Goal: Use online tool/utility: Utilize a website feature to perform a specific function

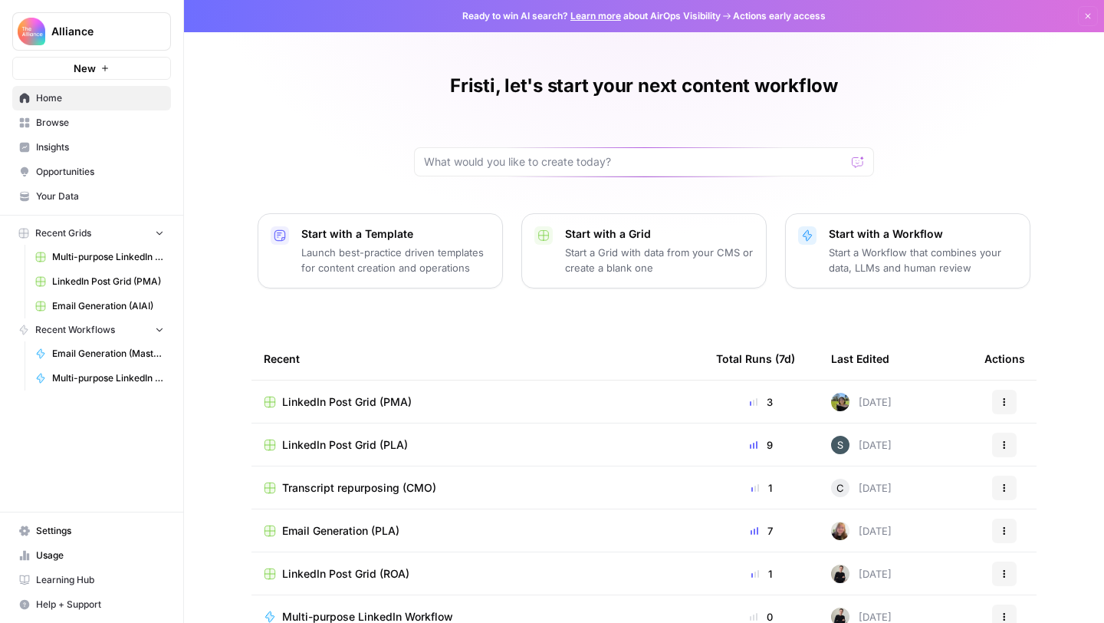
scroll to position [83, 0]
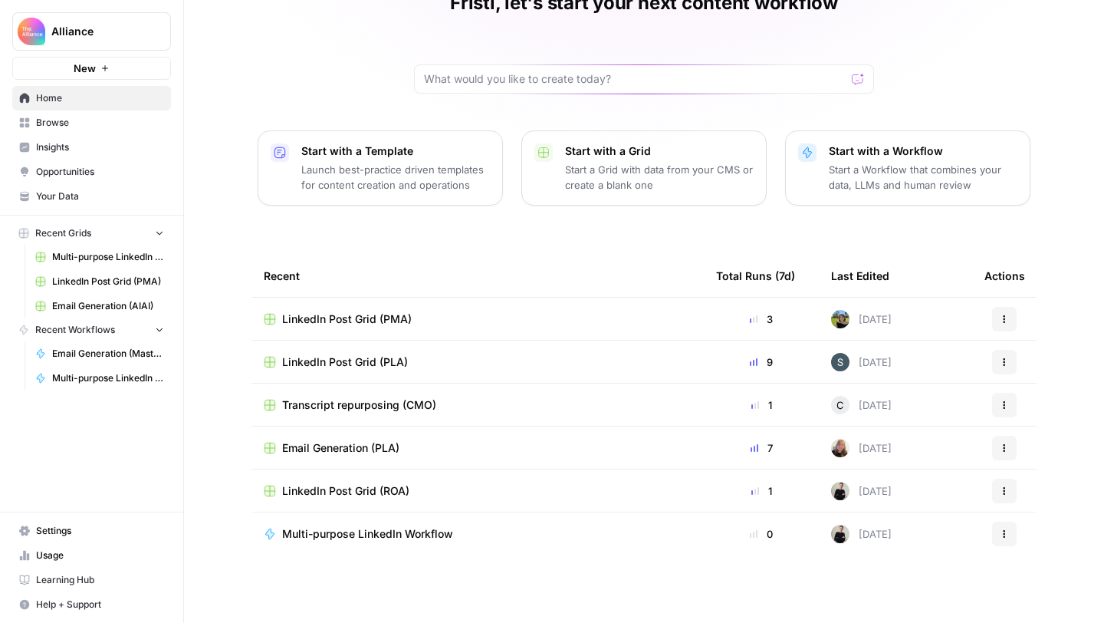
click at [41, 123] on span "Browse" at bounding box center [100, 123] width 128 height 14
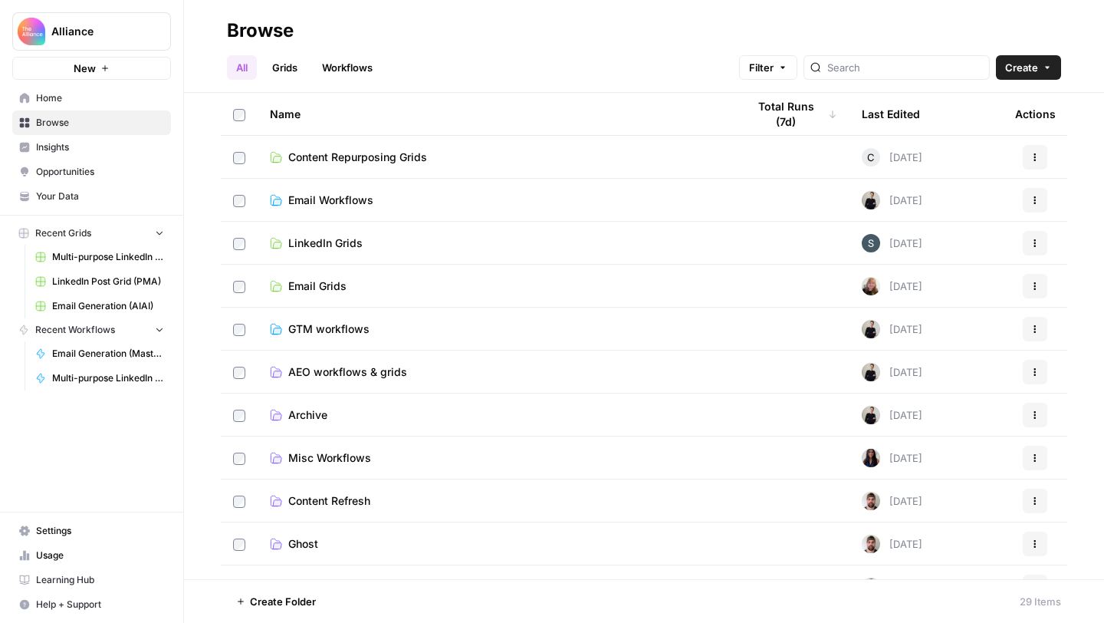
click at [366, 196] on span "Email Workflows" at bounding box center [330, 199] width 85 height 15
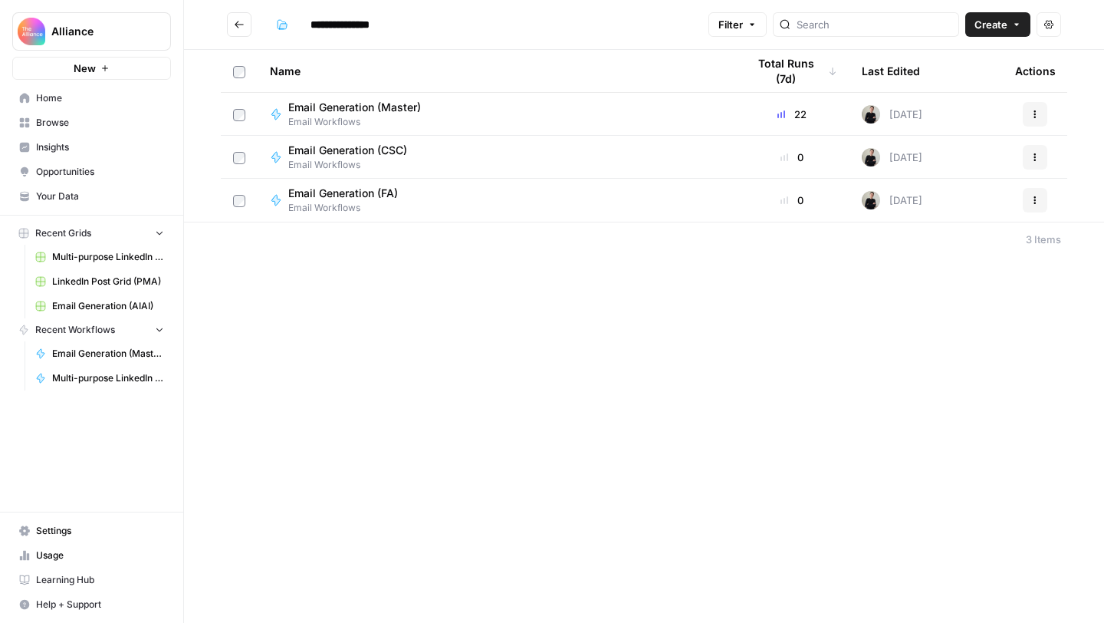
click at [365, 113] on span "Email Generation (Master)" at bounding box center [354, 107] width 133 height 15
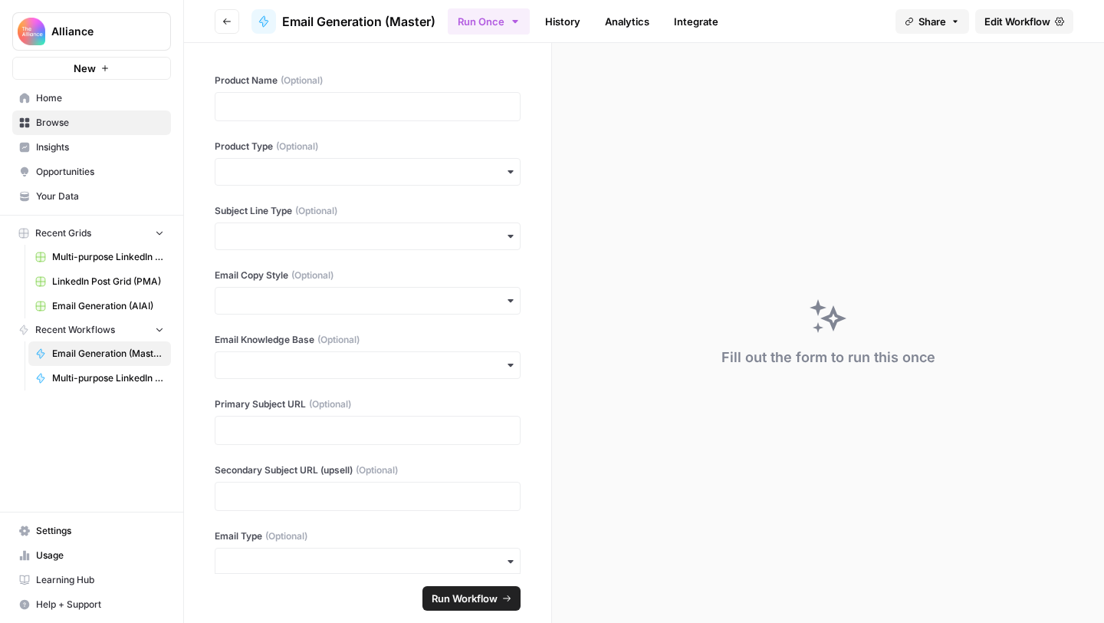
click at [51, 229] on span "Recent Grids" at bounding box center [63, 233] width 56 height 14
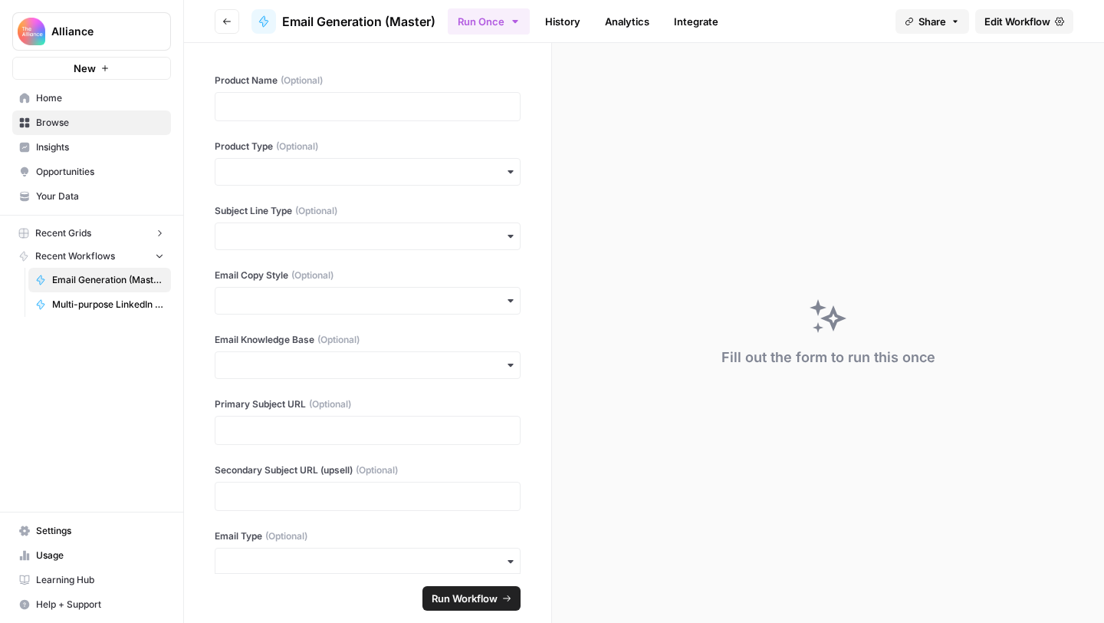
click at [53, 226] on span "Recent Grids" at bounding box center [63, 233] width 56 height 14
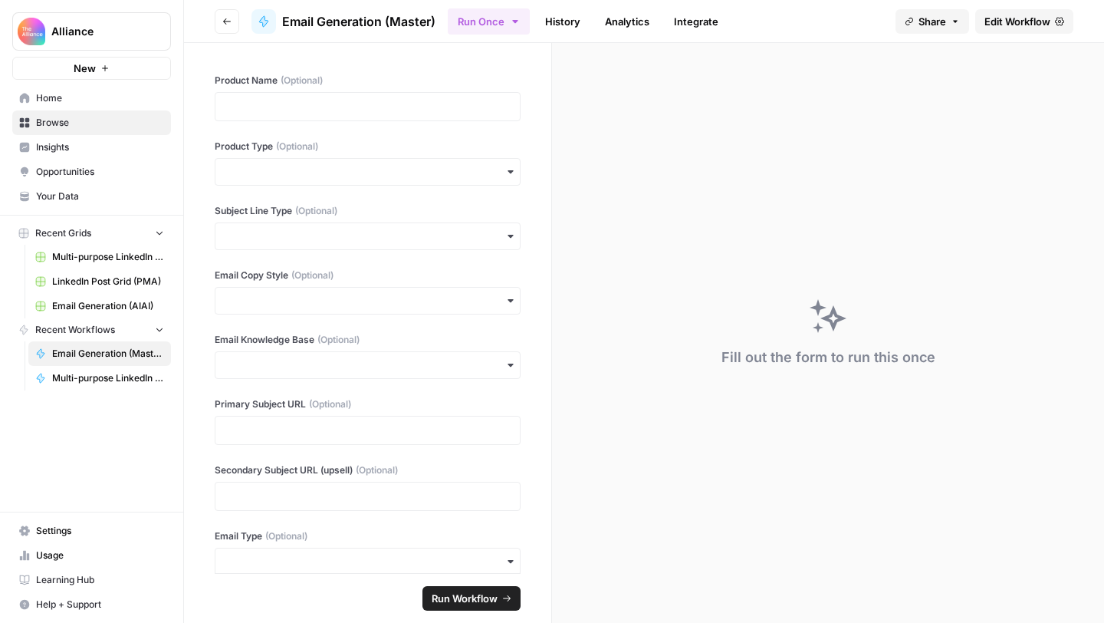
click at [52, 123] on span "Browse" at bounding box center [100, 123] width 128 height 14
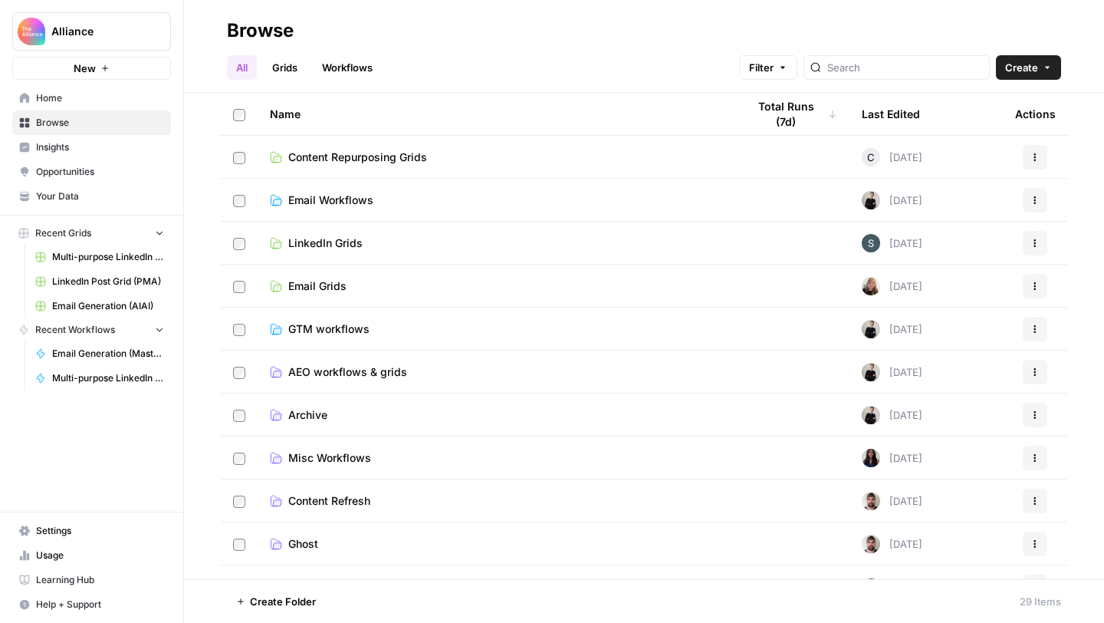
click at [296, 286] on span "Email Grids" at bounding box center [317, 285] width 58 height 15
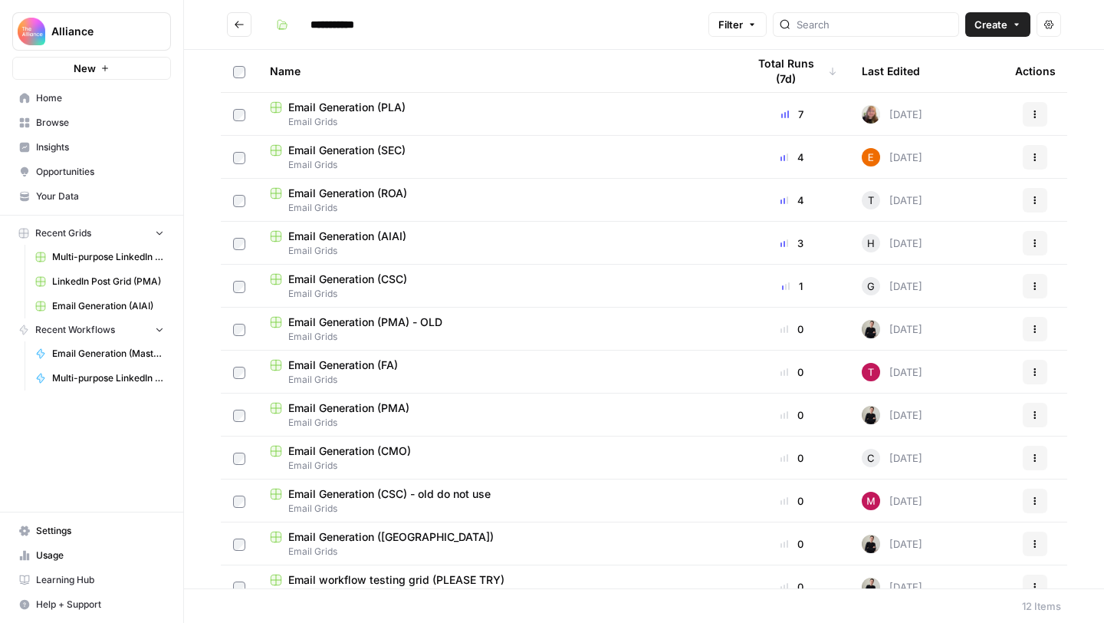
click at [330, 409] on span "Email Generation (PMA)" at bounding box center [348, 407] width 121 height 15
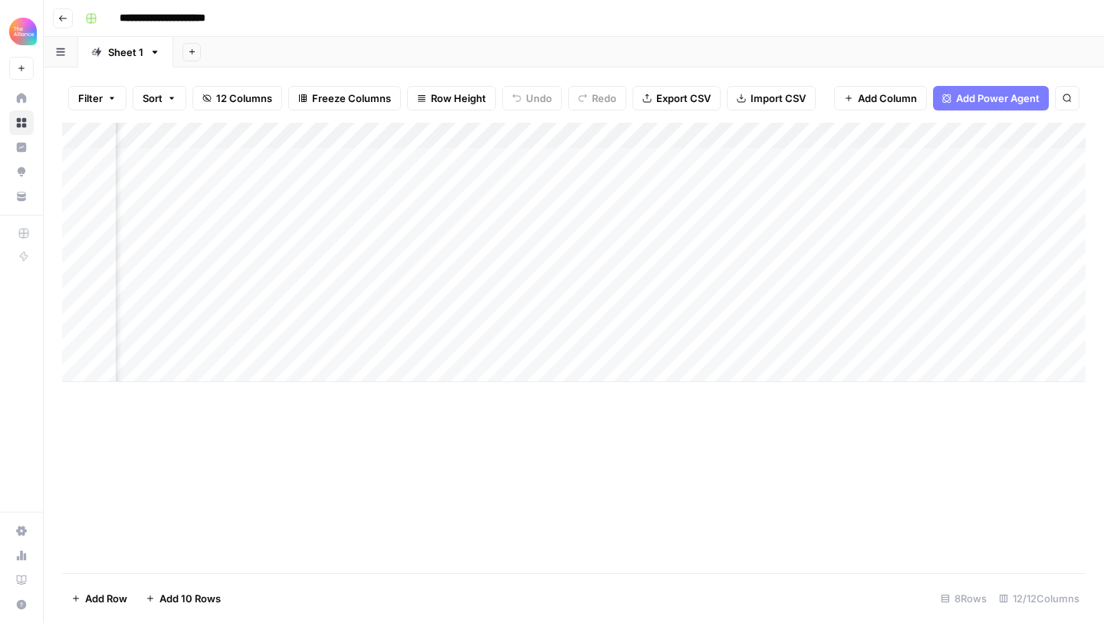
scroll to position [0, 259]
click at [678, 290] on div "Add Column" at bounding box center [573, 252] width 1023 height 259
